Goal: Find specific page/section

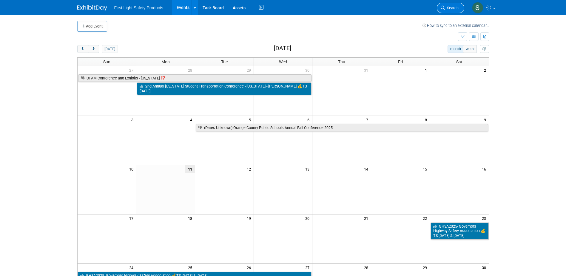
click at [447, 8] on span "Search" at bounding box center [452, 8] width 14 height 4
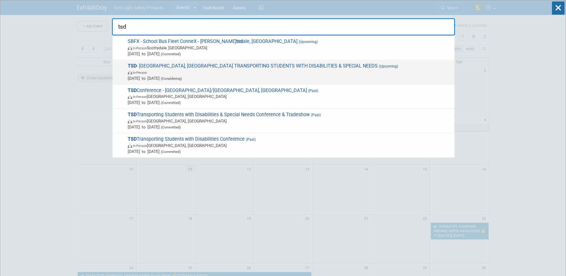
type input "tsd"
click at [229, 69] on span "In-Person" at bounding box center [290, 72] width 324 height 6
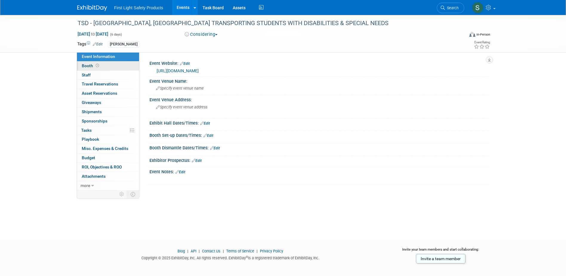
click at [122, 69] on link "Booth" at bounding box center [108, 65] width 62 height 9
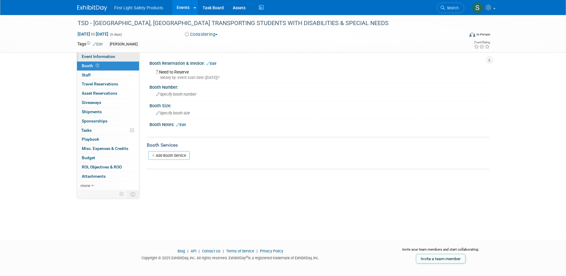
click at [125, 58] on link "Event Information" at bounding box center [108, 56] width 62 height 9
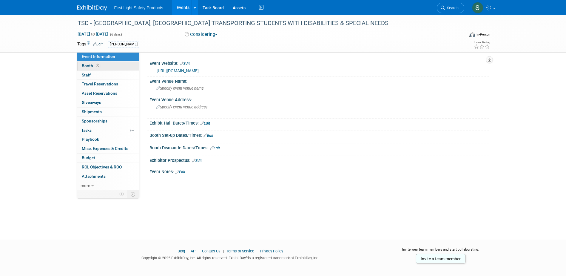
click at [120, 64] on link "Booth" at bounding box center [108, 65] width 62 height 9
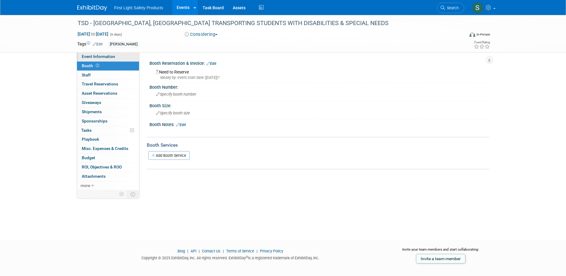
click at [123, 58] on link "Event Information" at bounding box center [108, 56] width 62 height 9
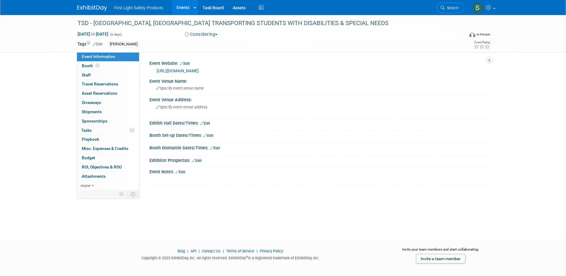
click at [186, 5] on link "Events" at bounding box center [183, 7] width 22 height 15
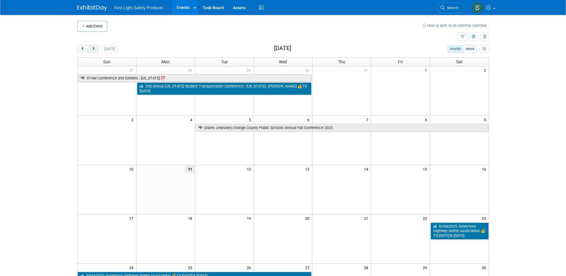
click at [94, 52] on button "next" at bounding box center [93, 49] width 11 height 8
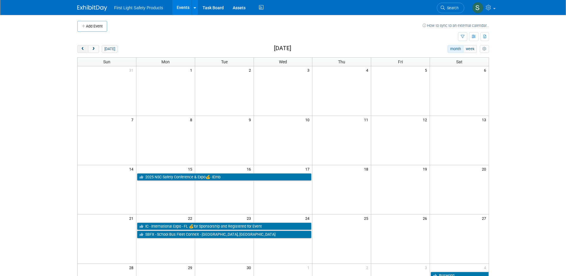
click at [83, 51] on button "prev" at bounding box center [82, 49] width 11 height 8
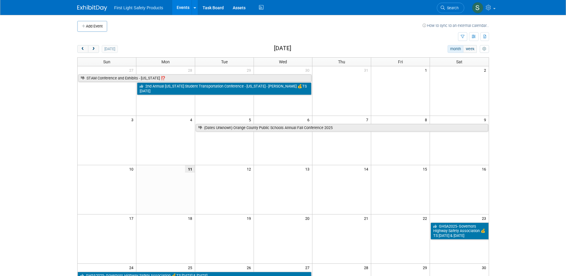
drag, startPoint x: 277, startPoint y: 205, endPoint x: 259, endPoint y: 192, distance: 21.7
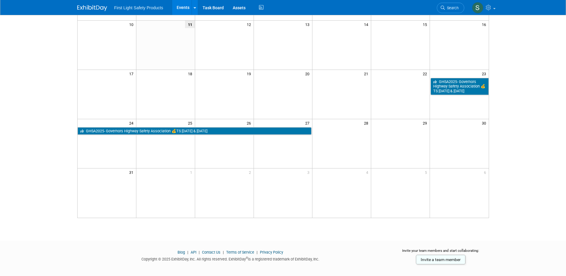
scroll to position [151, 0]
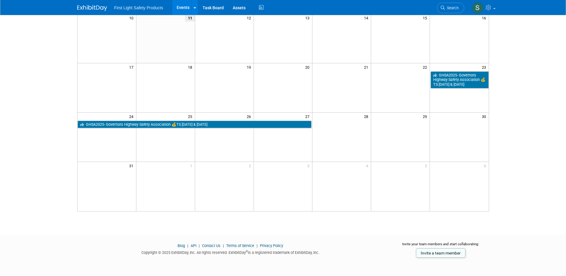
drag, startPoint x: 221, startPoint y: 171, endPoint x: 227, endPoint y: 170, distance: 5.6
drag, startPoint x: 230, startPoint y: 167, endPoint x: 204, endPoint y: 204, distance: 45.2
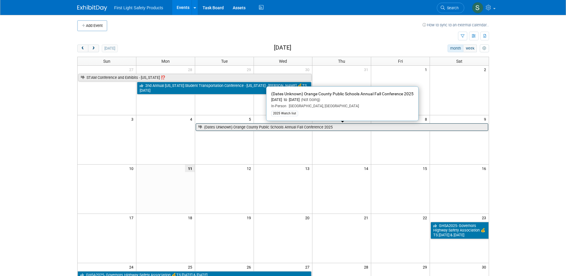
scroll to position [0, 0]
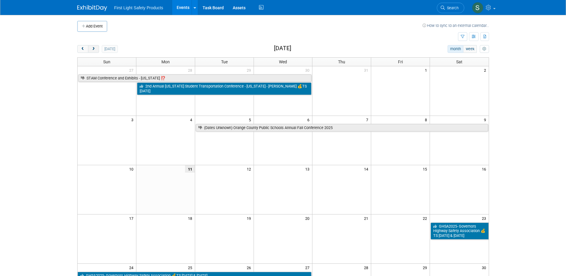
click at [97, 48] on button "next" at bounding box center [93, 49] width 11 height 8
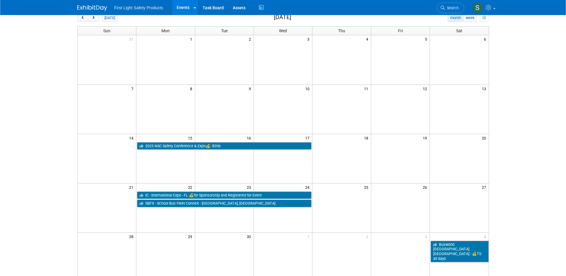
scroll to position [30, 0]
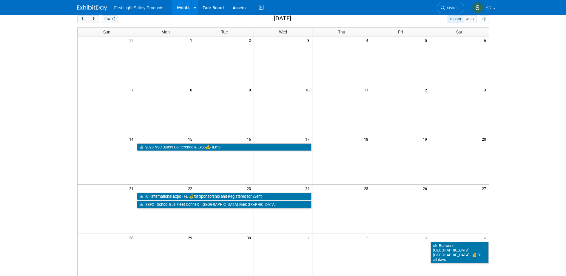
click at [168, 99] on td at bounding box center [165, 110] width 59 height 49
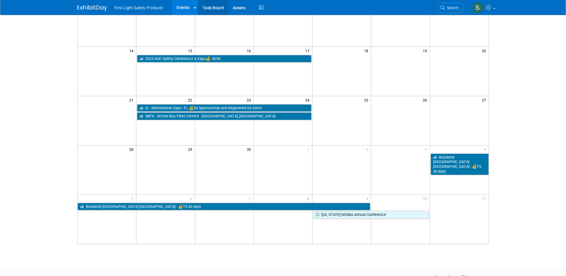
scroll to position [151, 0]
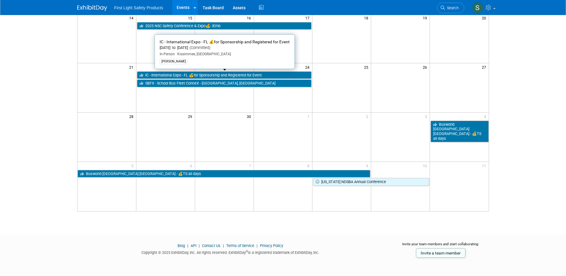
drag, startPoint x: 371, startPoint y: 291, endPoint x: 533, endPoint y: 291, distance: 161.6
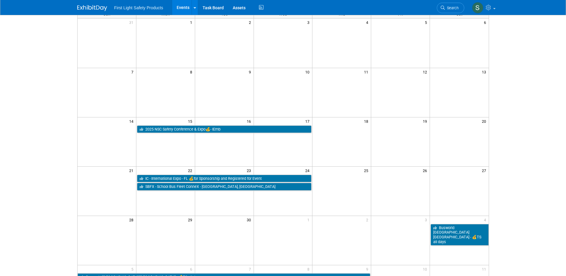
scroll to position [62, 0]
